Goal: Check status: Check status

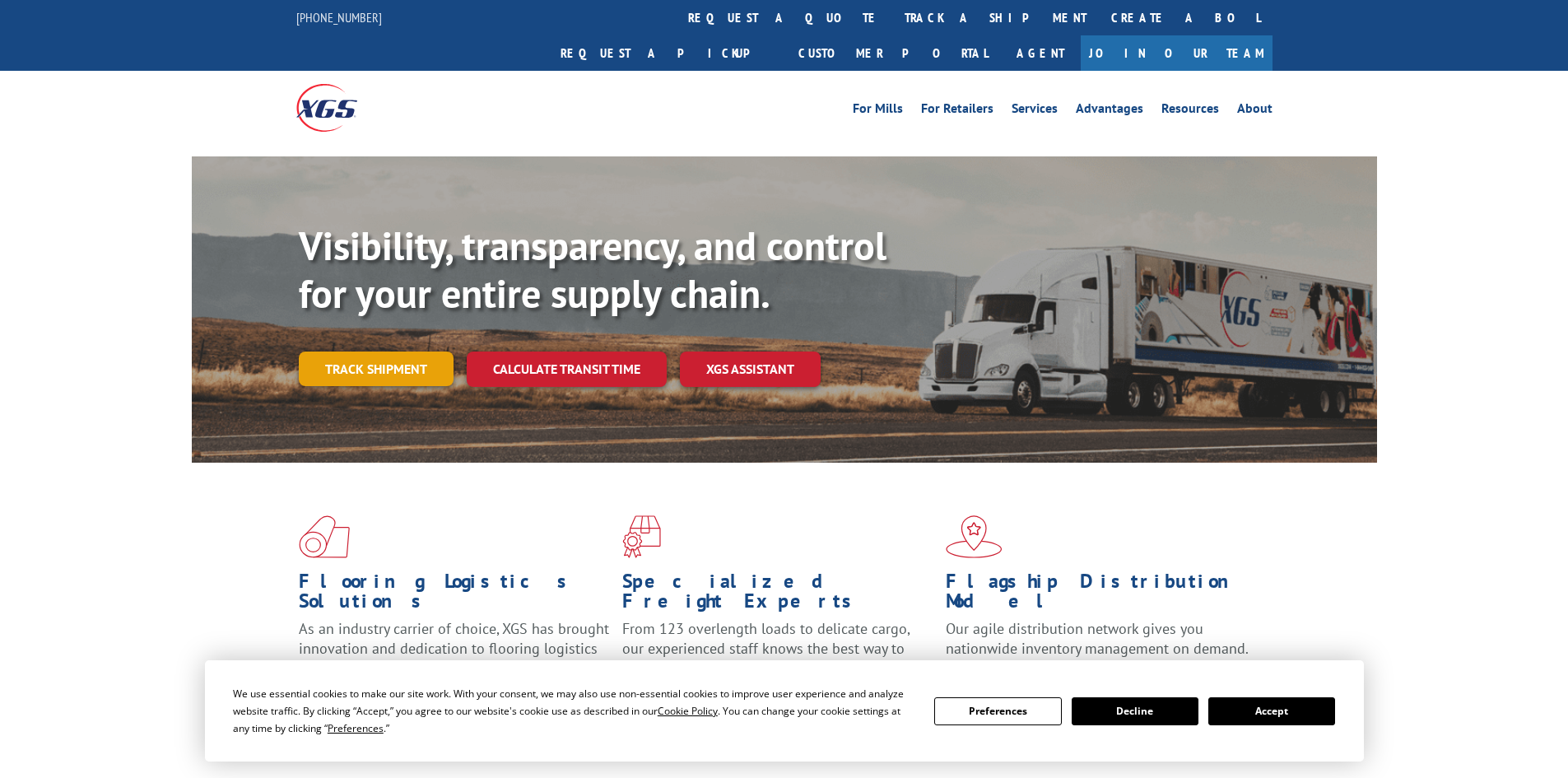
click at [393, 351] on link "Track shipment" at bounding box center [375, 368] width 155 height 35
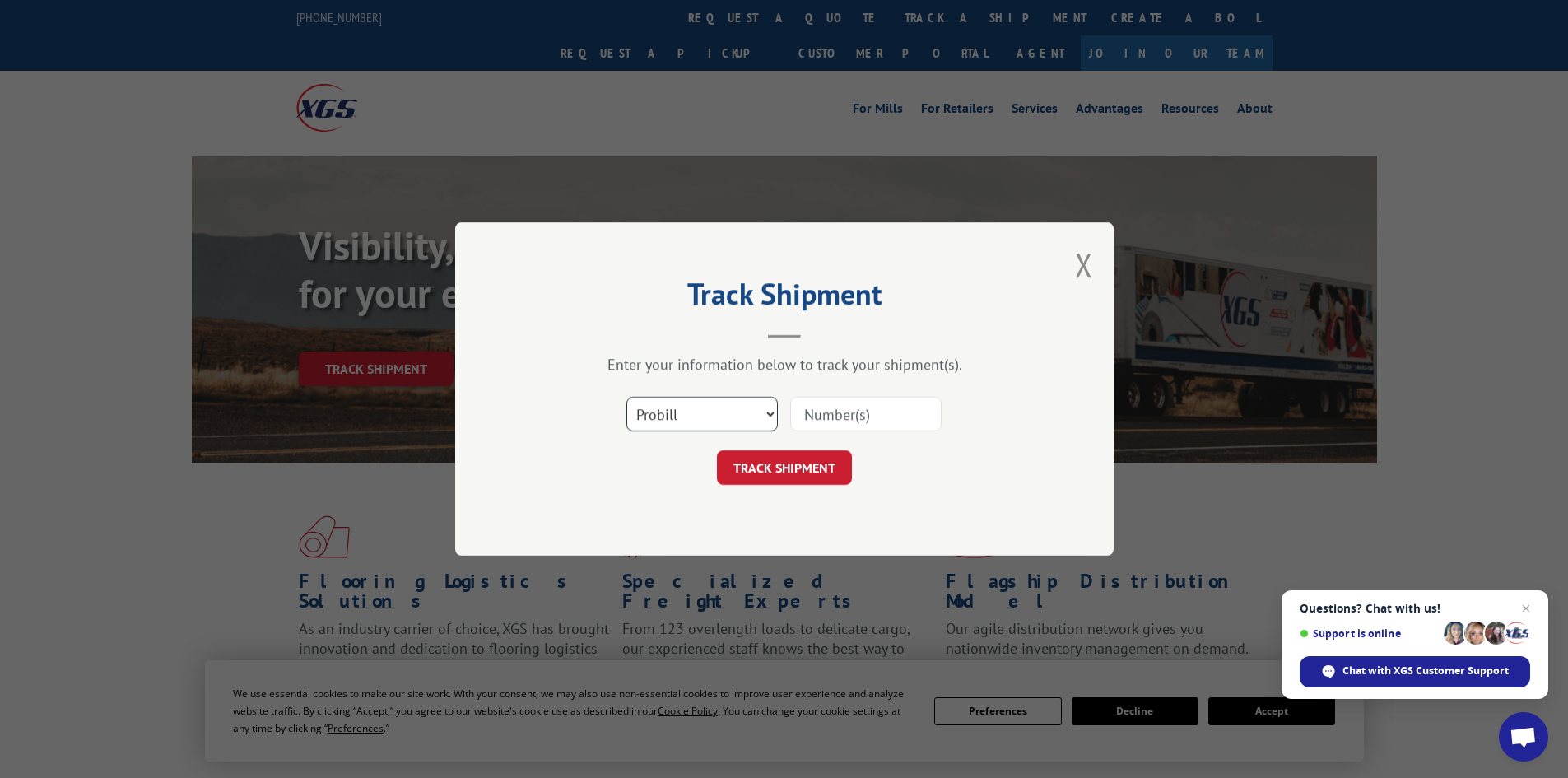
click at [718, 414] on select "Select category... Probill BOL PO" at bounding box center [702, 414] width 151 height 35
select select "po"
click at [626, 397] on select "Select category... Probill BOL PO" at bounding box center [702, 414] width 151 height 35
click at [860, 419] on input at bounding box center [866, 414] width 151 height 35
paste input "14531671"
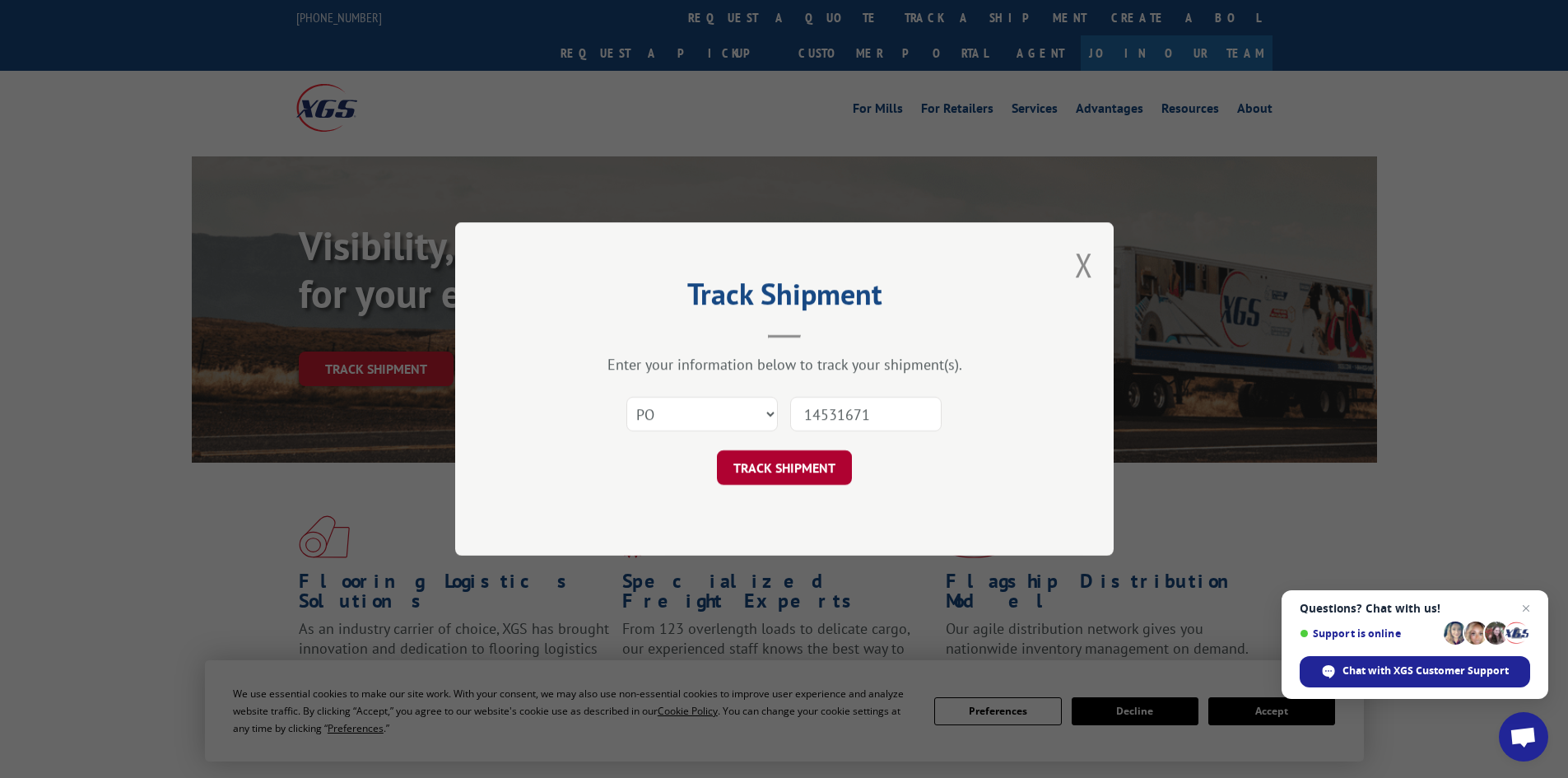
type input "14531671"
drag, startPoint x: 806, startPoint y: 466, endPoint x: 821, endPoint y: 471, distance: 15.8
click at [808, 466] on button "TRACK SHIPMENT" at bounding box center [784, 467] width 135 height 35
